Goal: Communication & Community: Answer question/provide support

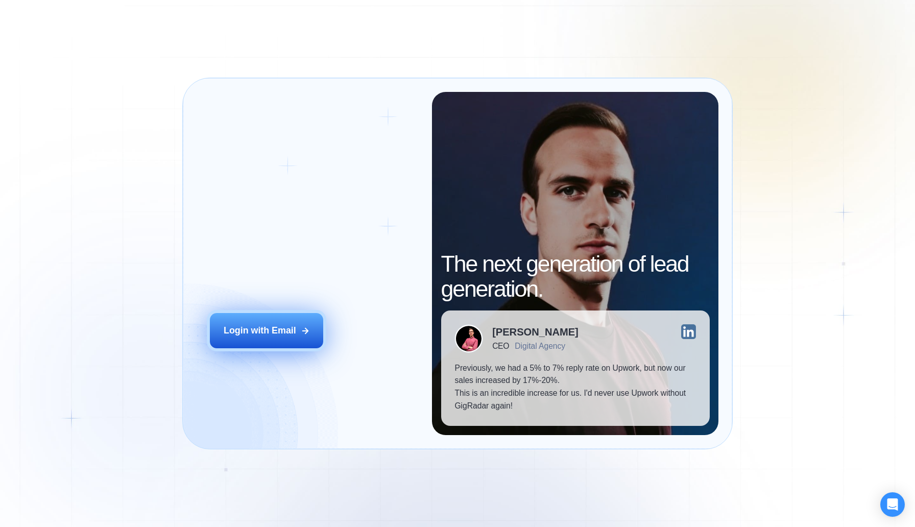
click at [253, 331] on div "Login with Email" at bounding box center [260, 330] width 73 height 13
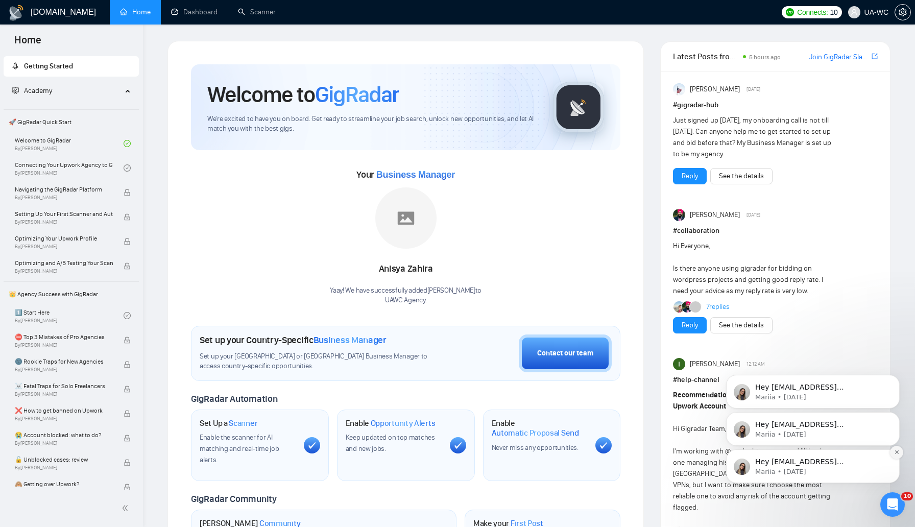
click at [898, 450] on icon "Dismiss notification" at bounding box center [897, 453] width 6 height 6
click at [898, 449] on button "Dismiss notification" at bounding box center [896, 452] width 13 height 13
click at [898, 447] on button "Dismiss notification" at bounding box center [896, 452] width 13 height 13
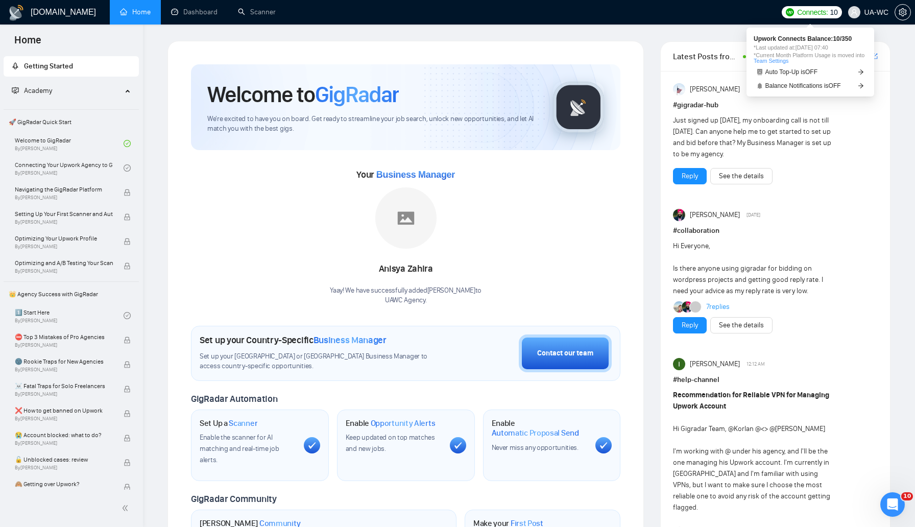
click at [820, 8] on span "Connects:" at bounding box center [812, 12] width 31 height 11
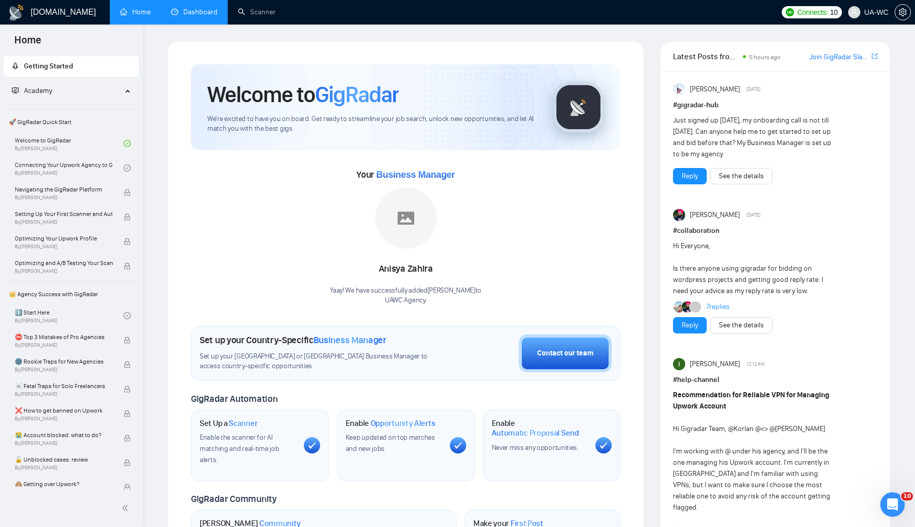
click at [200, 15] on link "Dashboard" at bounding box center [194, 12] width 46 height 9
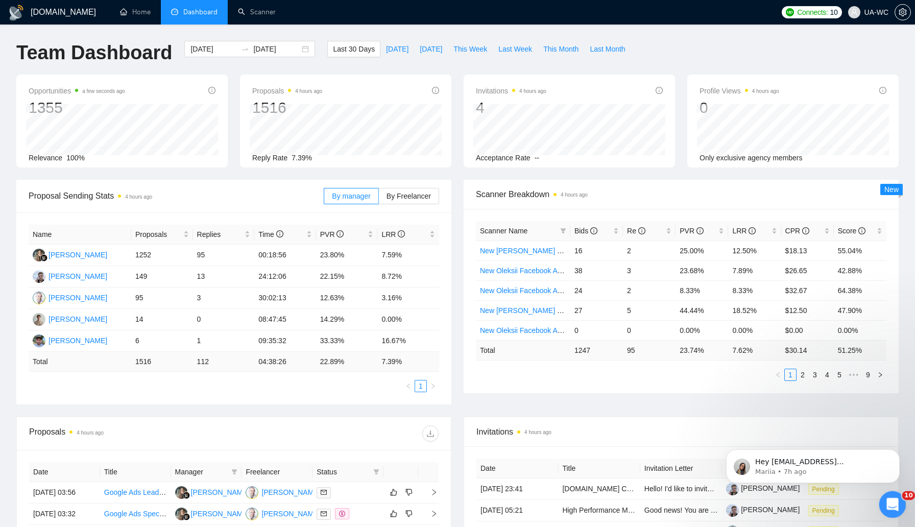
click at [886, 502] on icon "Open Intercom Messenger" at bounding box center [891, 503] width 17 height 17
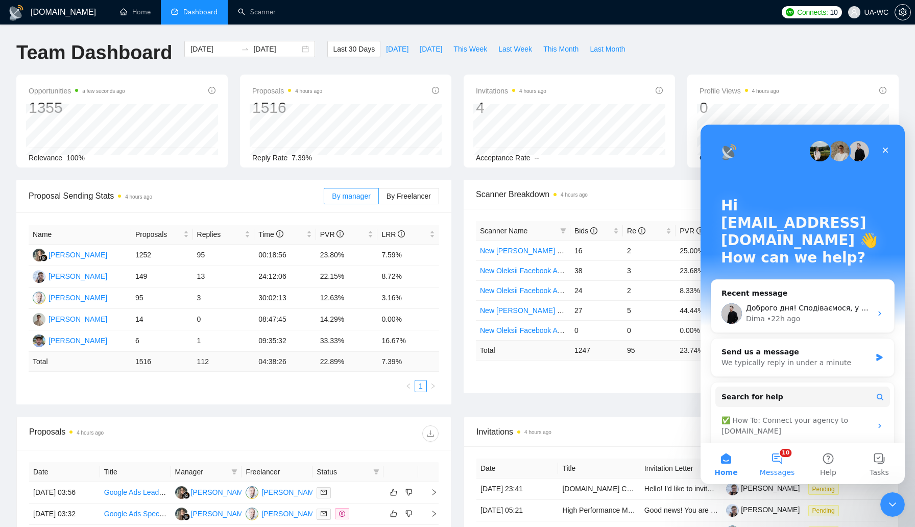
click at [777, 457] on button "10 Messages" at bounding box center [777, 463] width 51 height 41
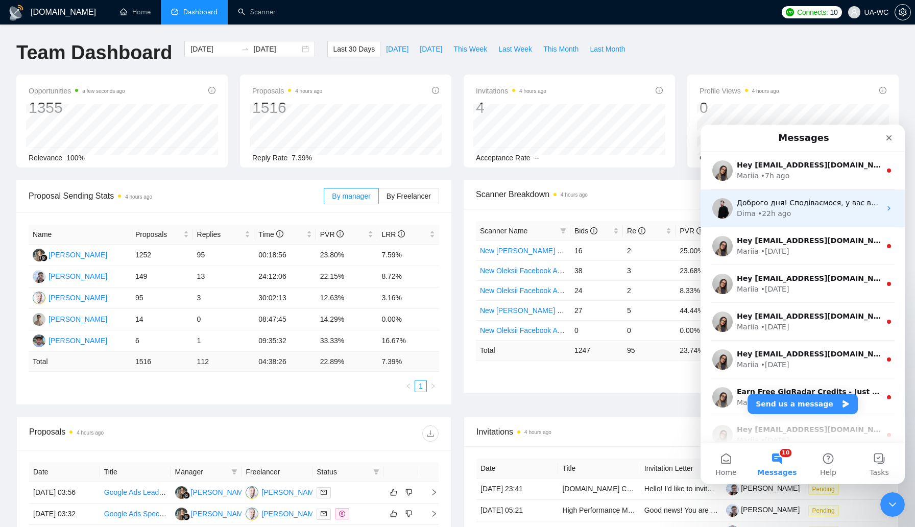
click at [788, 217] on div "Dima • 22h ago" at bounding box center [809, 213] width 144 height 11
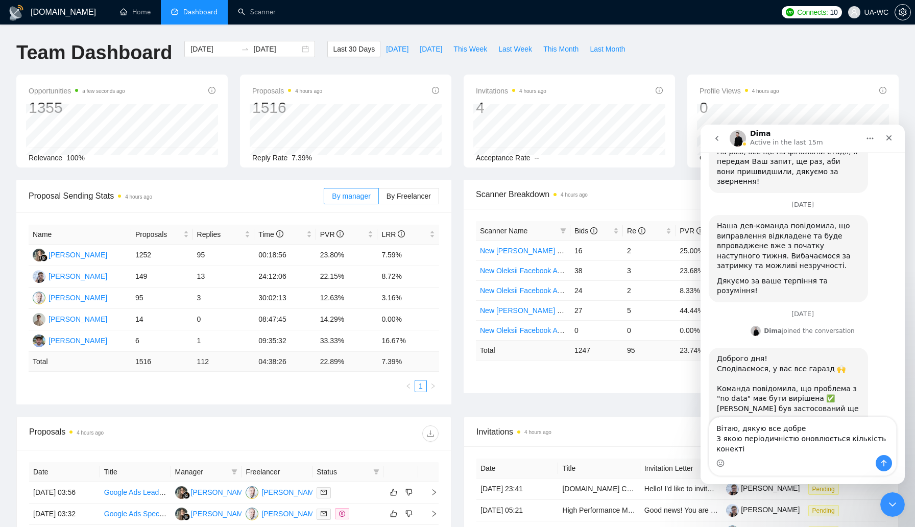
scroll to position [947, 0]
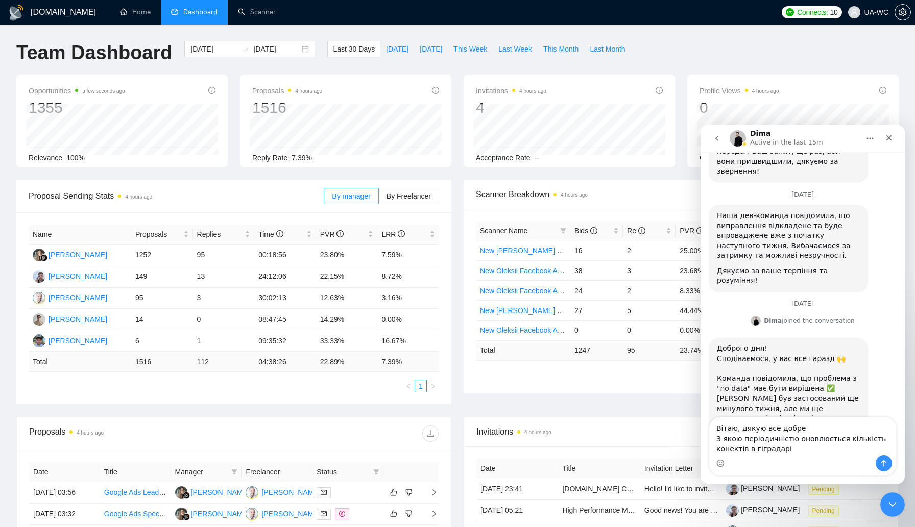
type textarea "Вітаю, дякую все добре З якою періодичністю оновлюється кількість конектів в гі…"
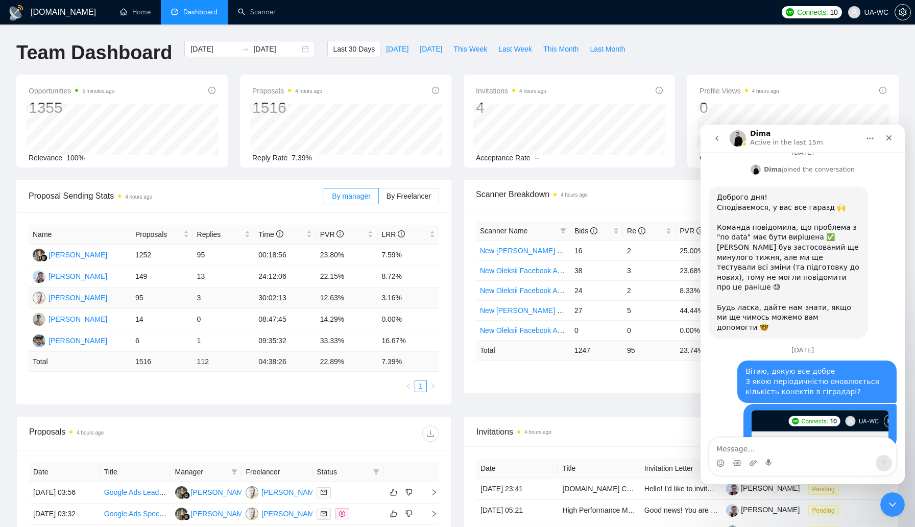
scroll to position [1106, 0]
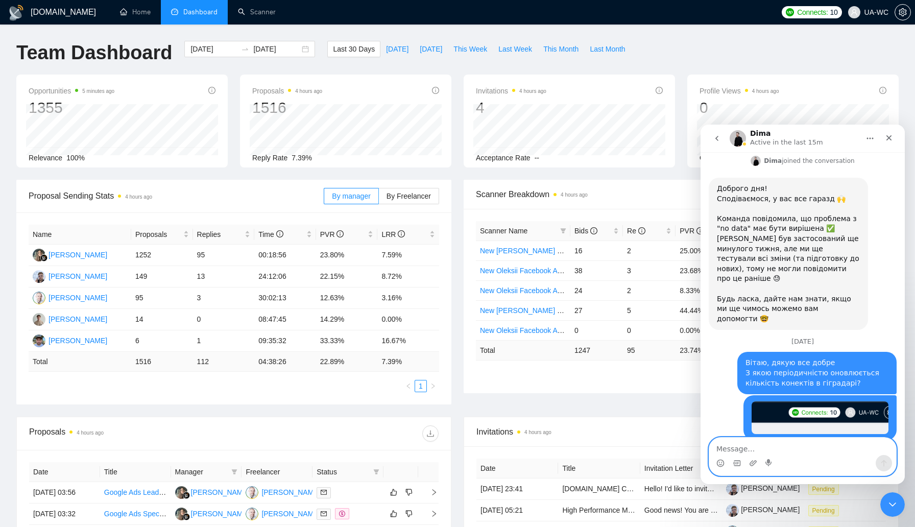
click at [768, 448] on textarea "Message…" at bounding box center [803, 446] width 187 height 17
type textarea "l"
type textarea "дякую"
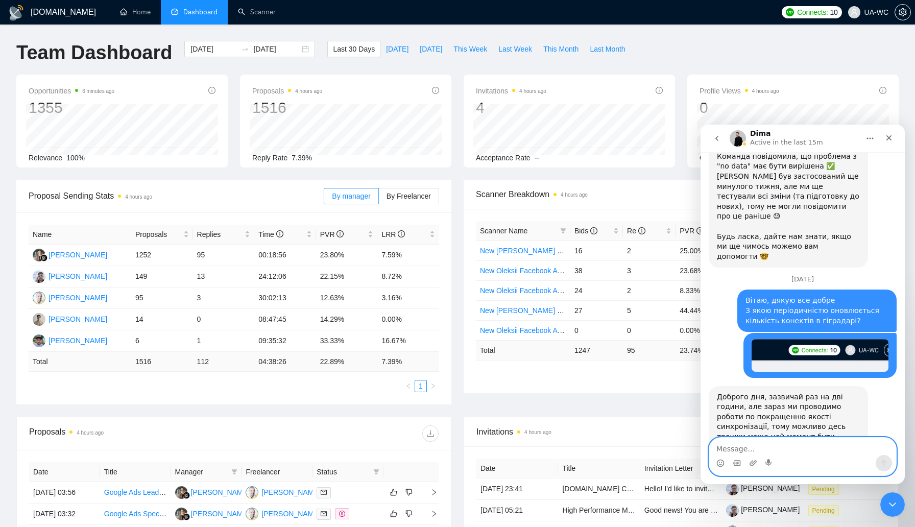
scroll to position [1188, 0]
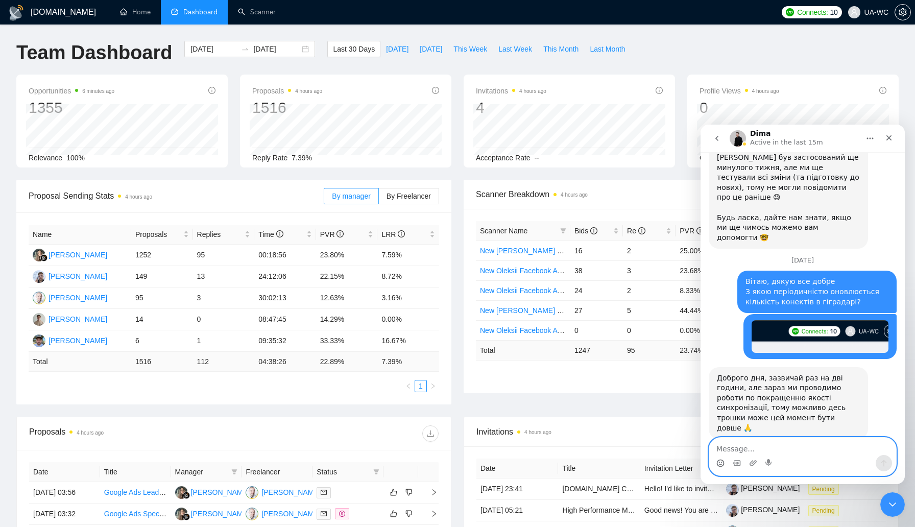
click at [719, 460] on circle "Emoji picker" at bounding box center [720, 463] width 7 height 7
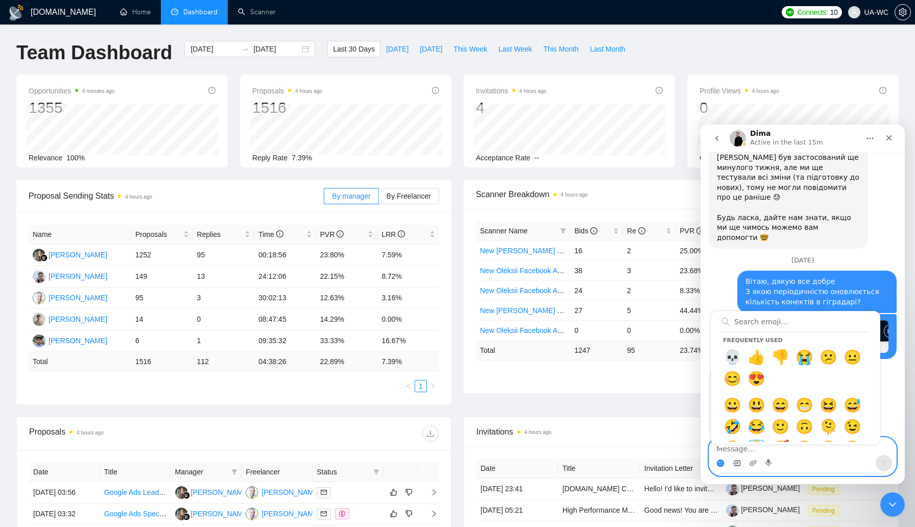
click at [735, 462] on icon "Gif picker" at bounding box center [737, 463] width 8 height 8
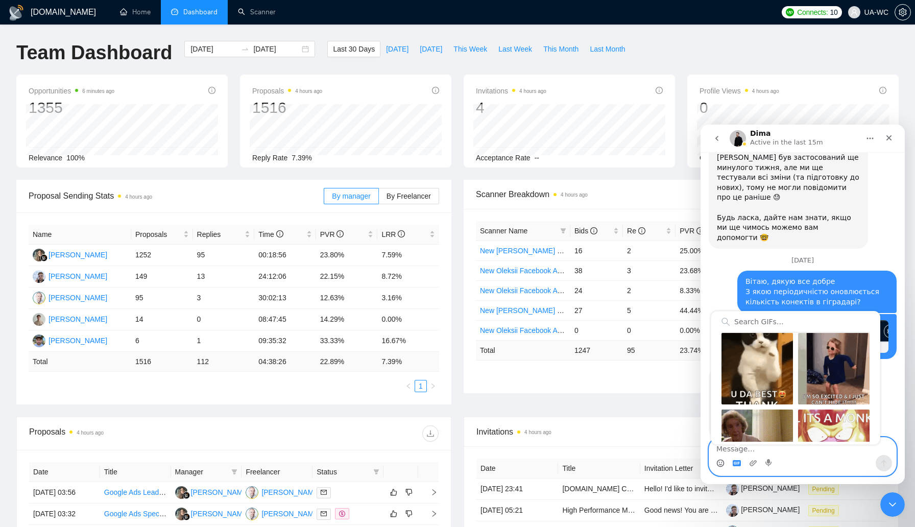
scroll to position [79, 0]
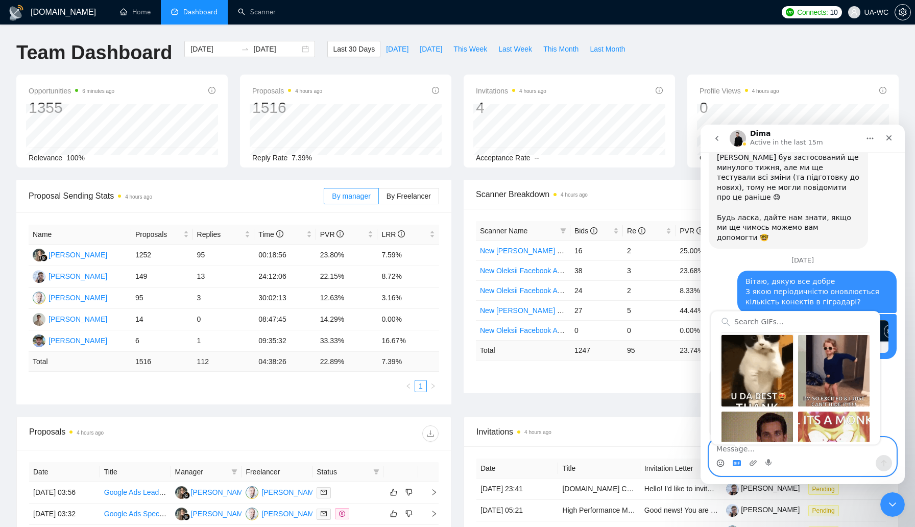
click at [759, 379] on div "Send gif" at bounding box center [758, 371] width 72 height 72
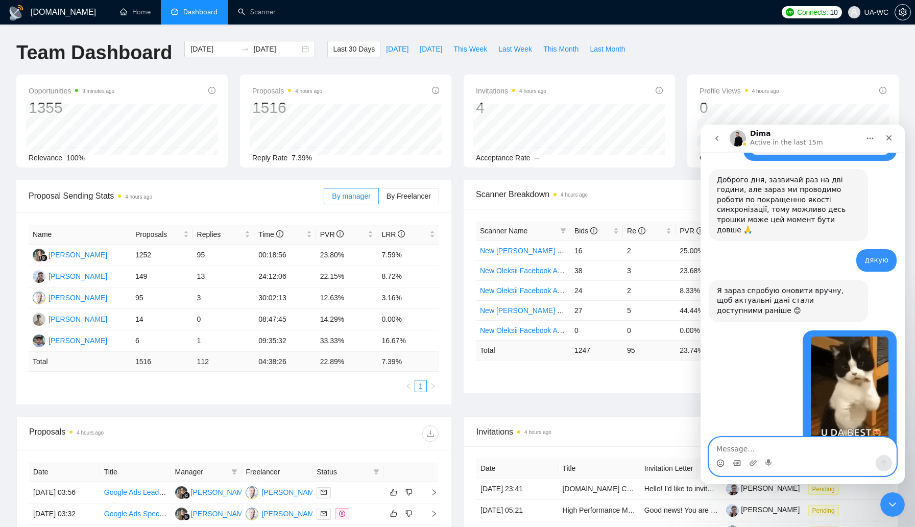
scroll to position [1385, 0]
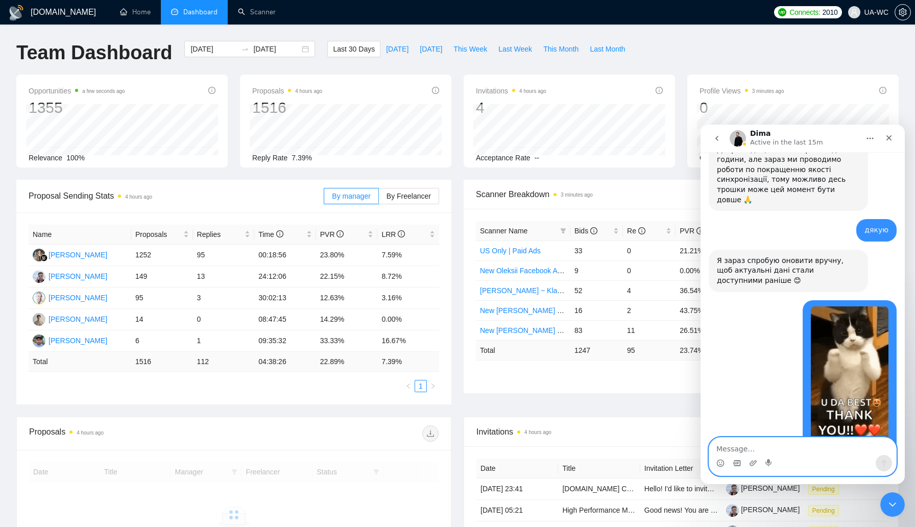
click at [737, 459] on icon "Gif picker" at bounding box center [737, 463] width 8 height 8
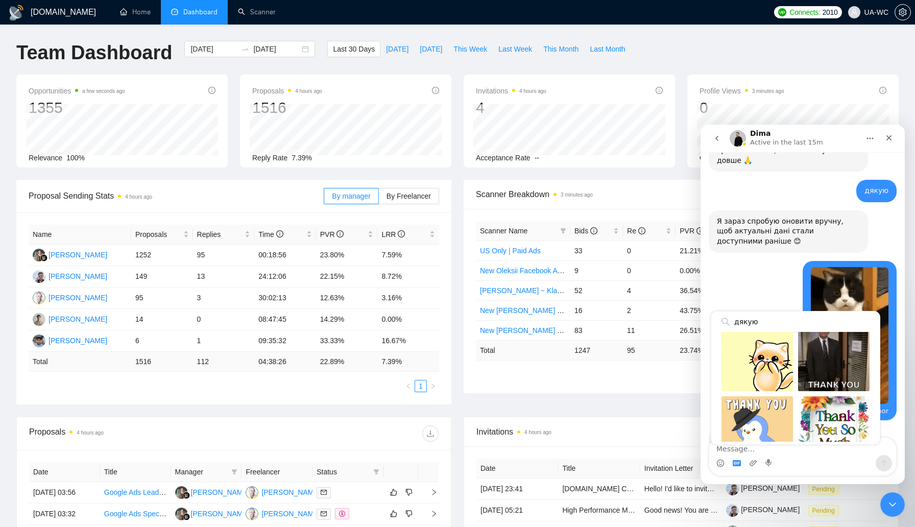
scroll to position [93, 0]
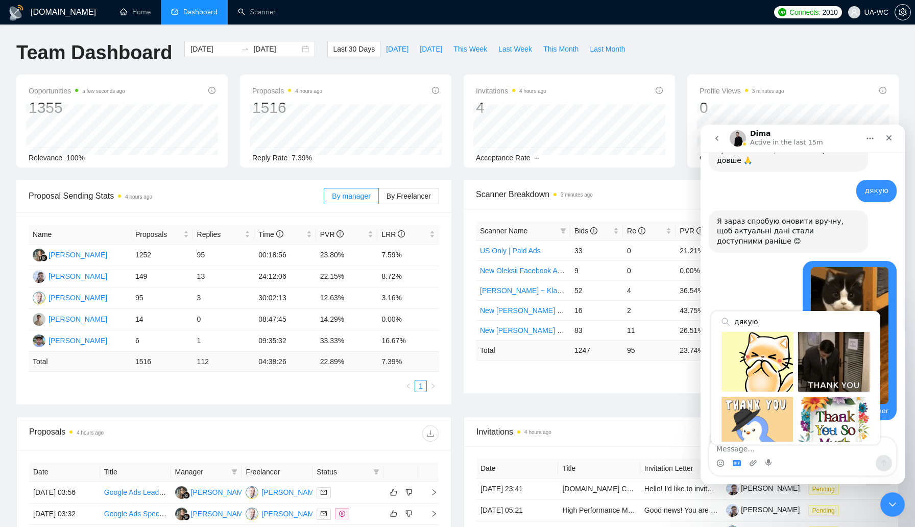
type input "дякую"
click at [819, 363] on div "Send gif" at bounding box center [834, 356] width 72 height 72
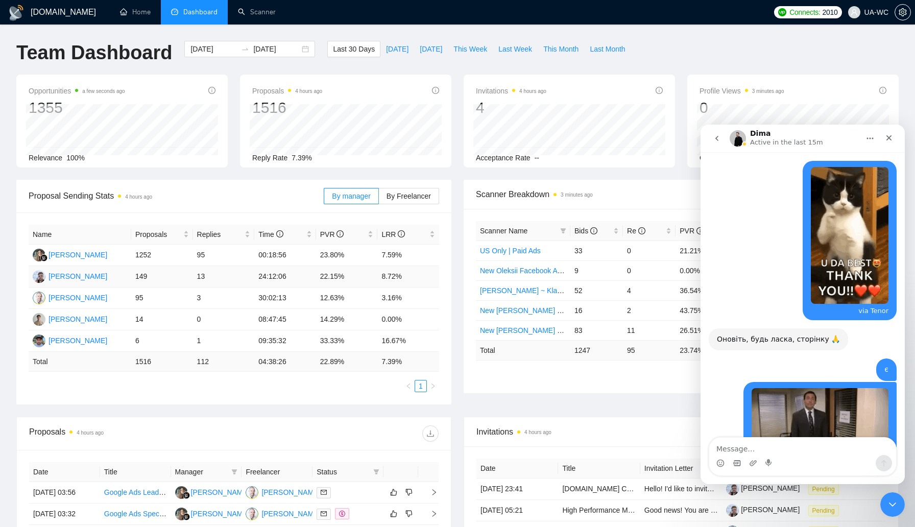
scroll to position [1556, 0]
